Goal: Transaction & Acquisition: Subscribe to service/newsletter

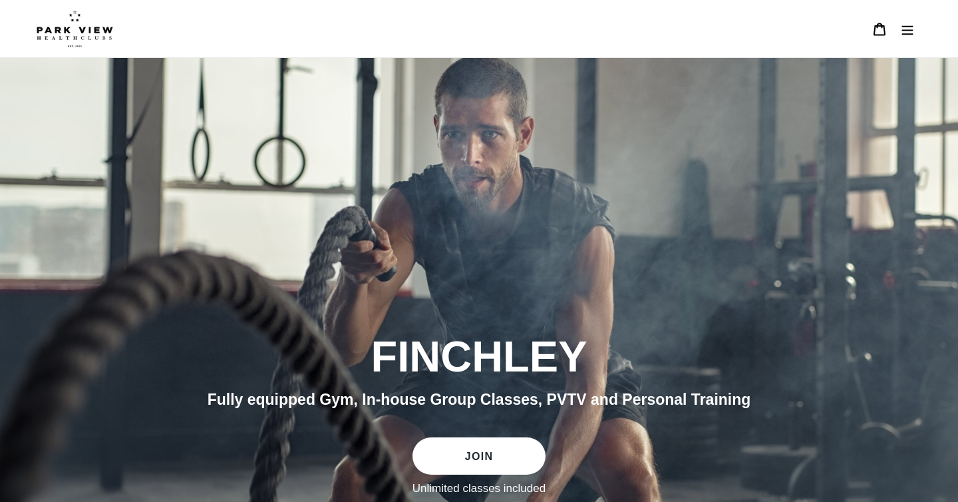
click at [911, 23] on icon "Menu" at bounding box center [907, 29] width 13 height 13
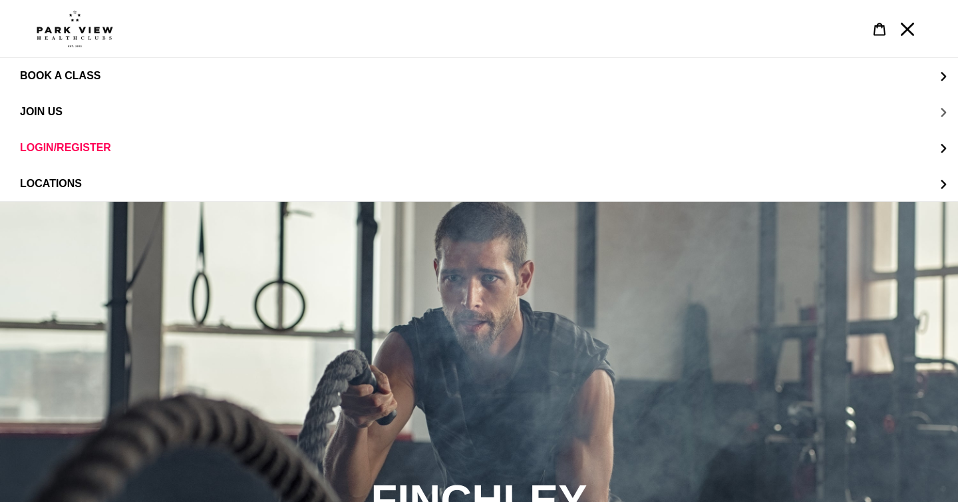
click at [53, 114] on span "JOIN US" at bounding box center [41, 112] width 43 height 12
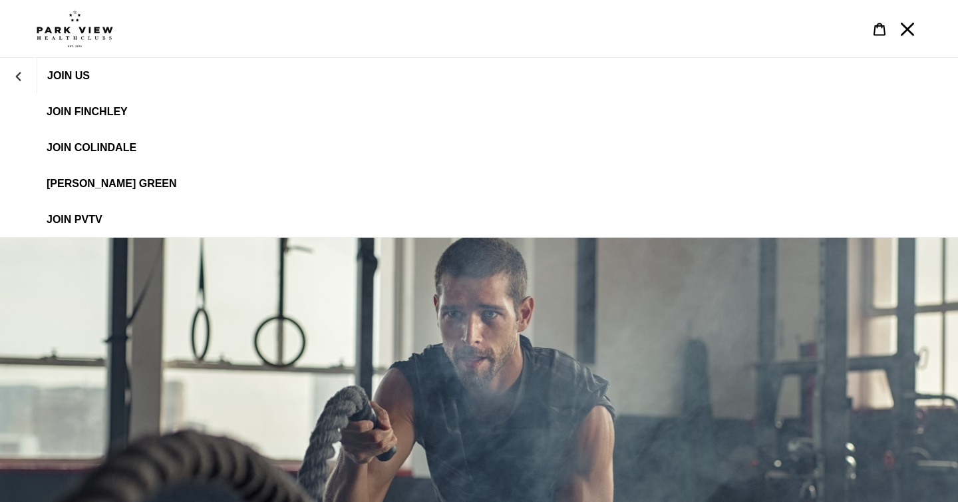
click at [88, 106] on span "JOIN FINCHLEY" at bounding box center [87, 112] width 81 height 12
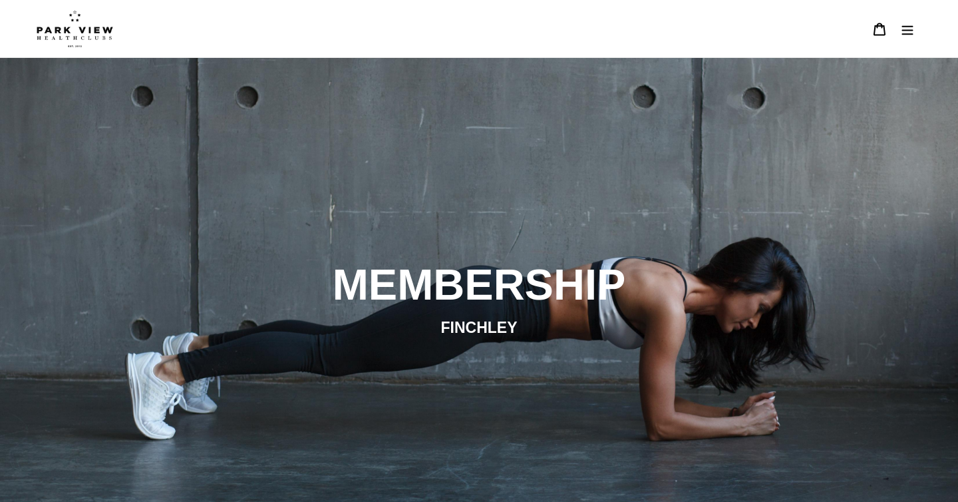
click at [913, 27] on icon "Menu" at bounding box center [907, 29] width 13 height 13
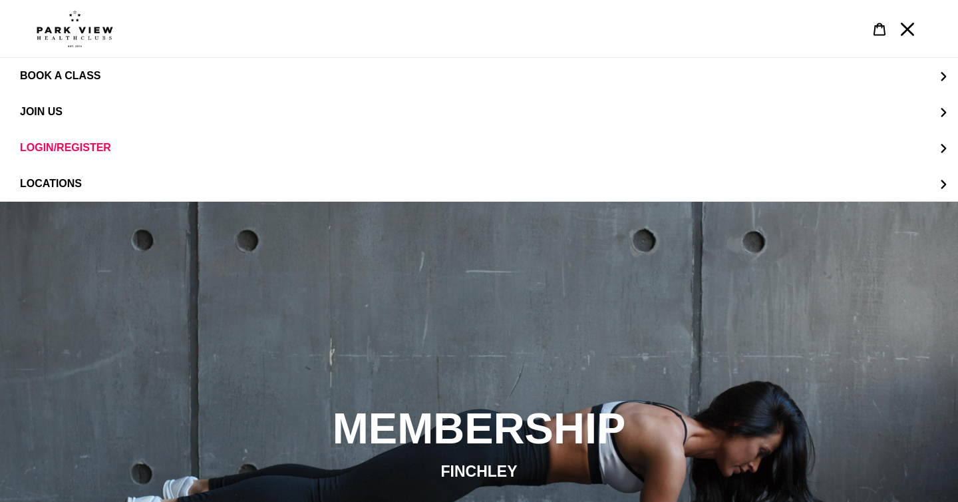
click at [86, 31] on img at bounding box center [75, 28] width 76 height 37
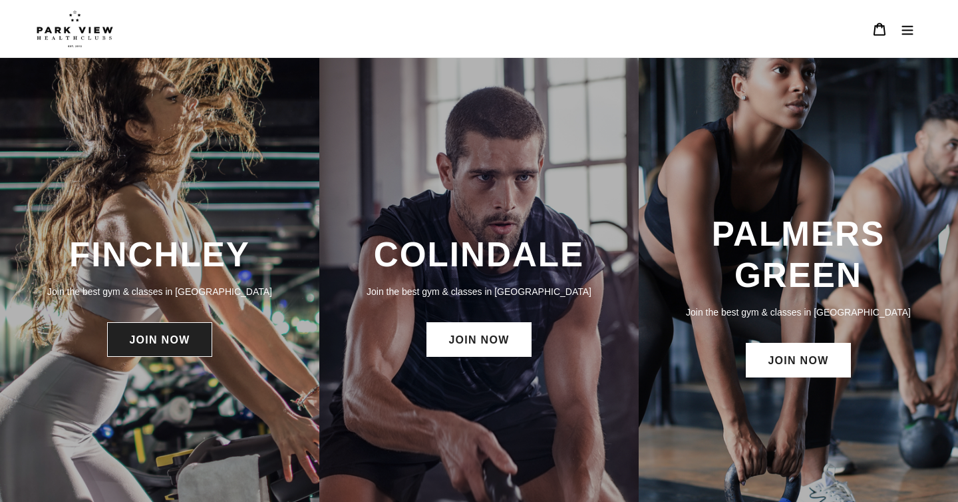
click at [160, 339] on link "JOIN NOW" at bounding box center [159, 339] width 104 height 35
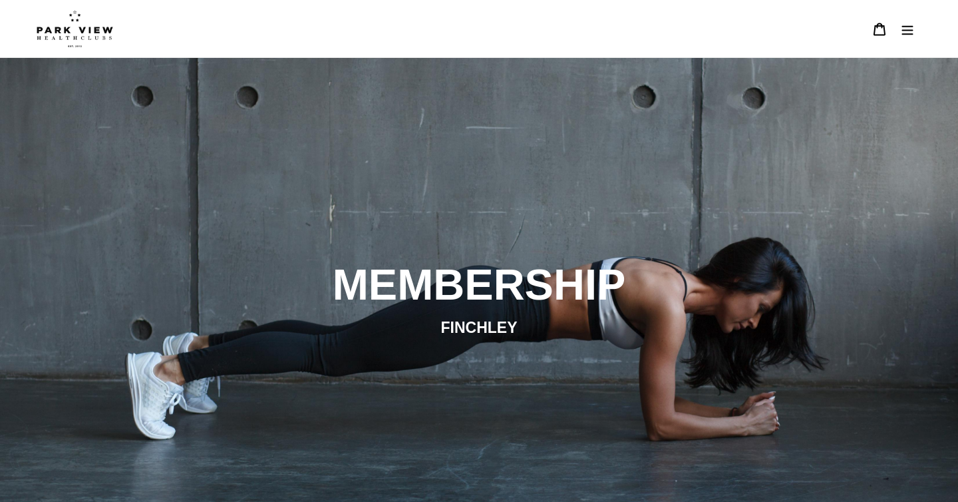
click at [81, 34] on img at bounding box center [75, 28] width 76 height 37
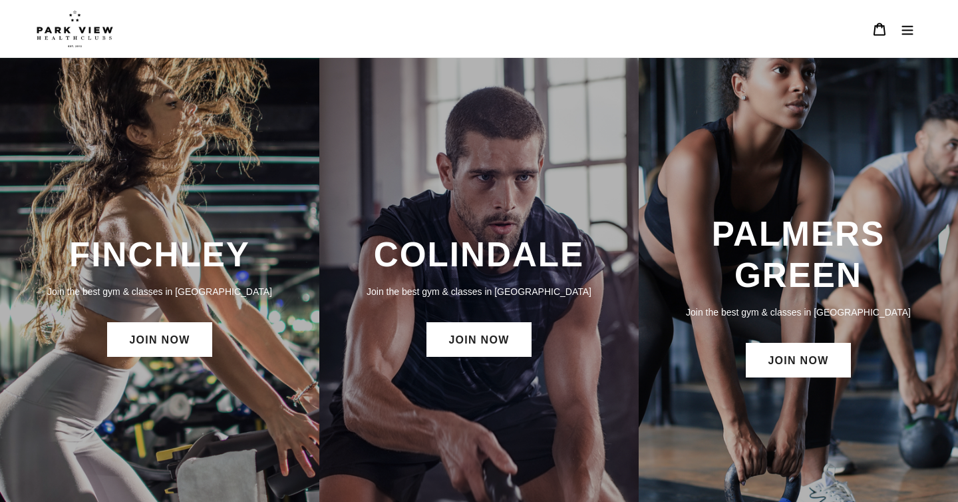
click at [90, 7] on div at bounding box center [467, 28] width 861 height 57
click at [907, 26] on icon "Menu" at bounding box center [907, 29] width 11 height 9
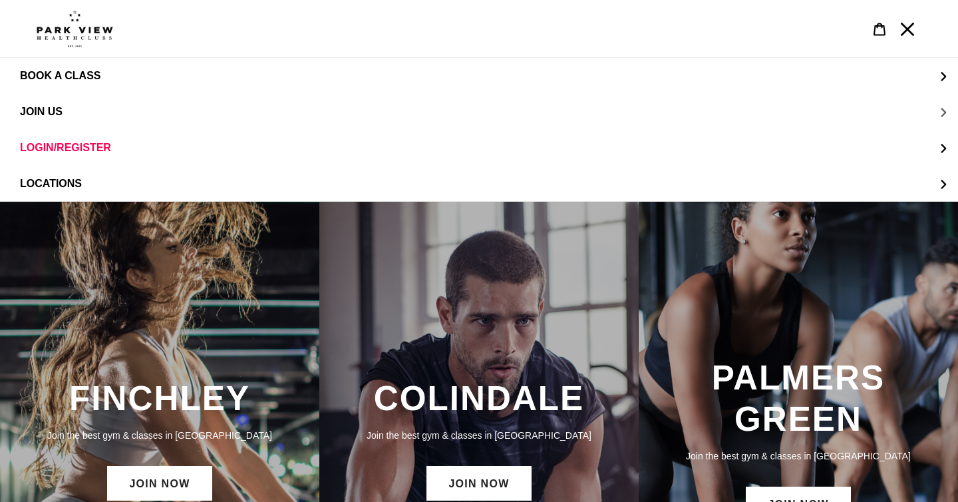
click at [38, 110] on span "JOIN US" at bounding box center [41, 112] width 43 height 12
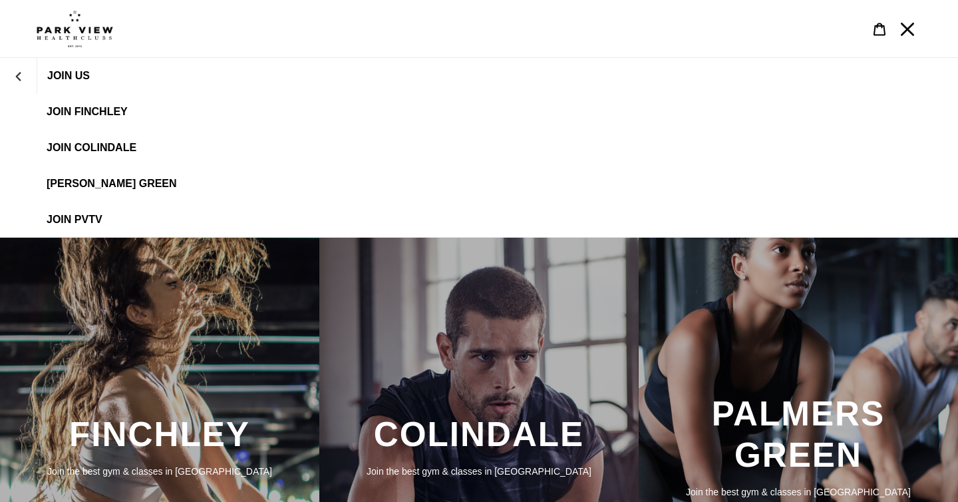
click at [86, 106] on span "JOIN FINCHLEY" at bounding box center [87, 112] width 81 height 12
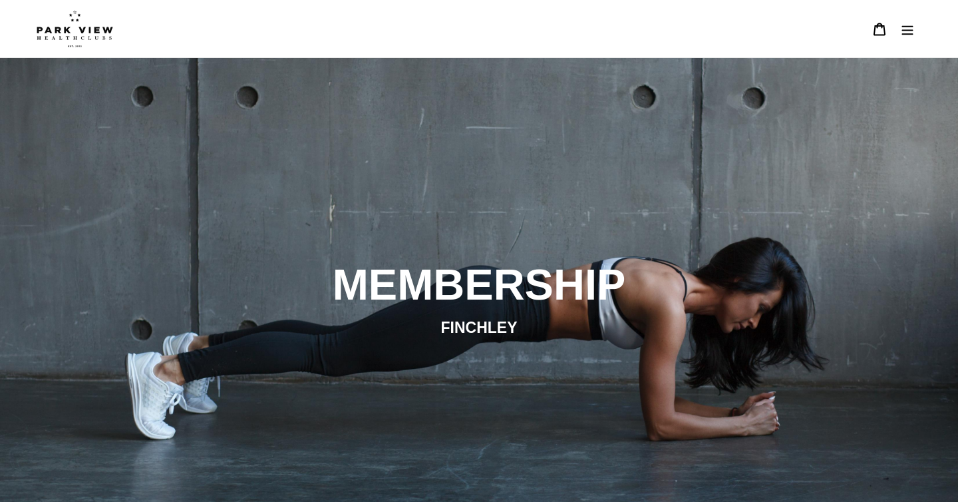
click at [86, 33] on img at bounding box center [75, 28] width 76 height 37
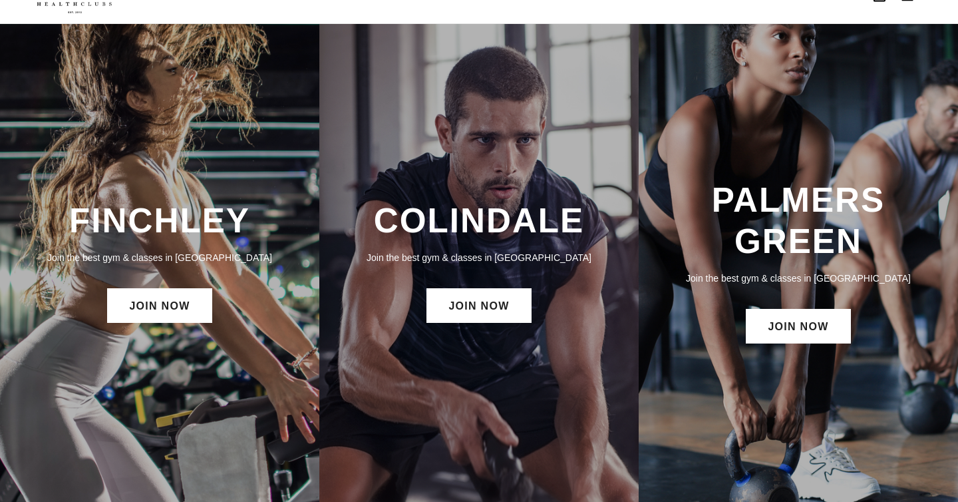
scroll to position [104, 0]
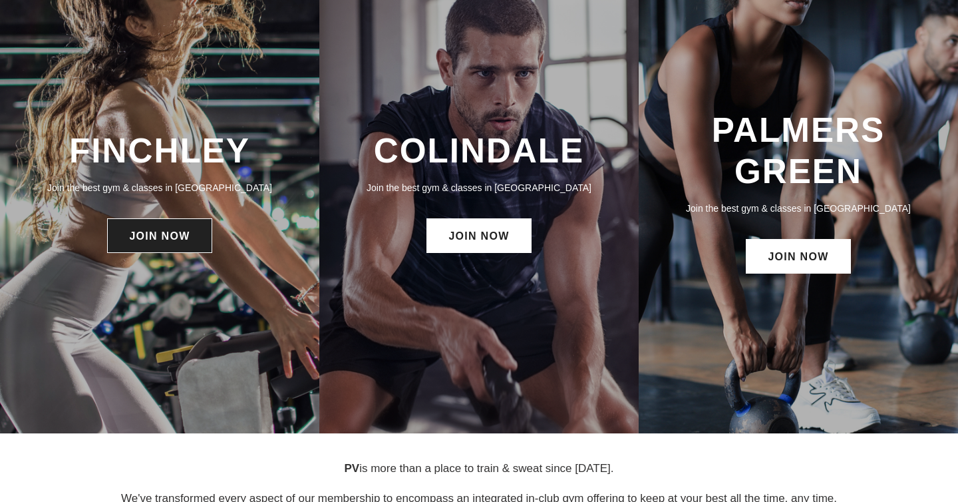
click at [172, 245] on link "JOIN NOW" at bounding box center [159, 235] width 104 height 35
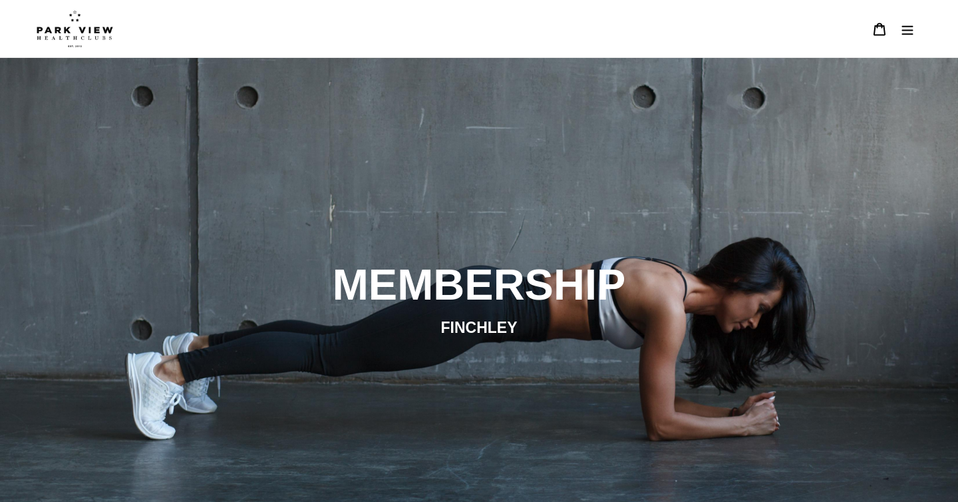
click at [911, 35] on icon "Menu" at bounding box center [907, 29] width 13 height 13
